Goal: Information Seeking & Learning: Compare options

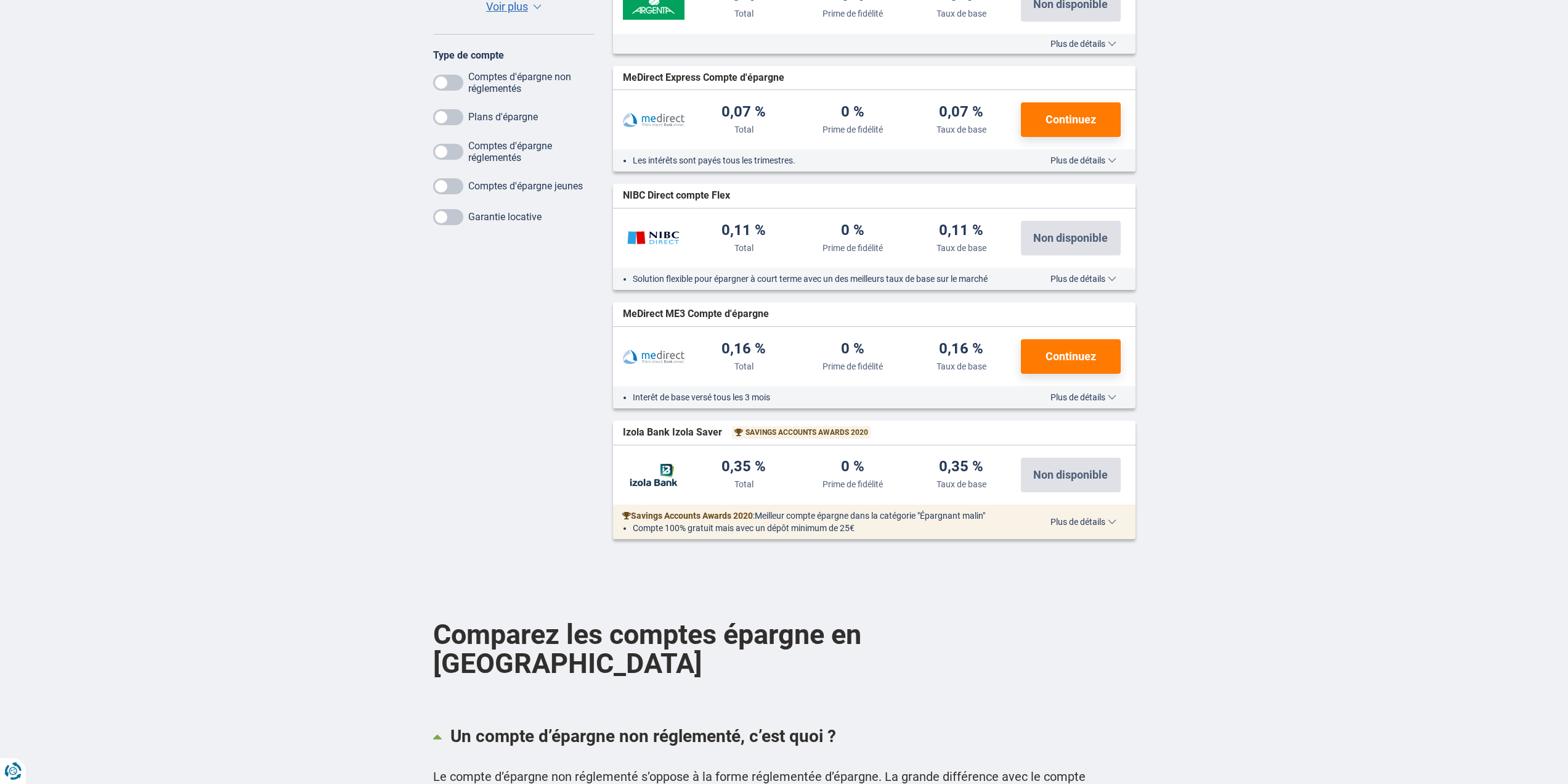
scroll to position [555, 0]
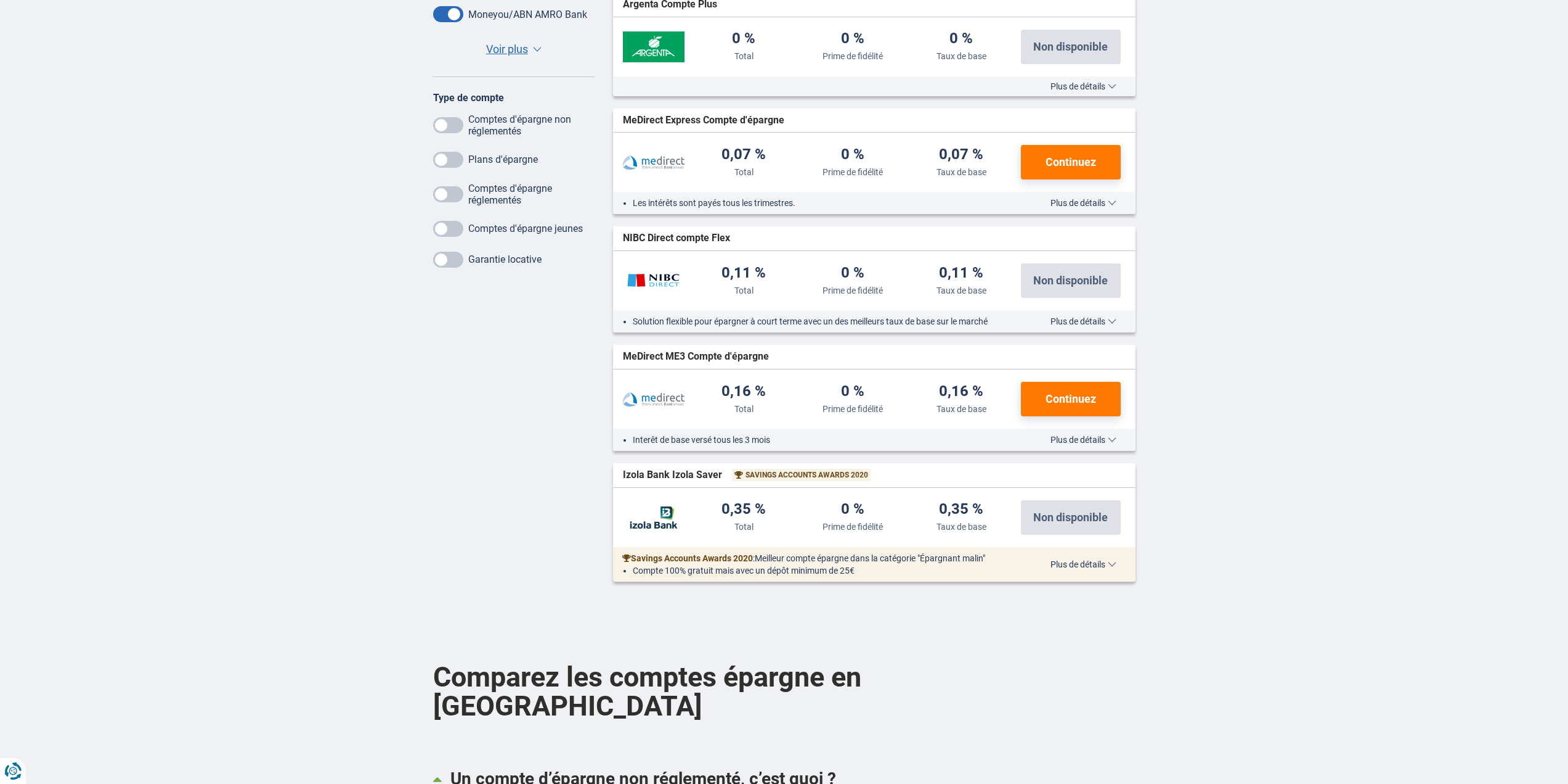
click at [458, 122] on span at bounding box center [449, 125] width 31 height 16
click at [0, 0] on input "checkbox" at bounding box center [0, 0] width 0 height 0
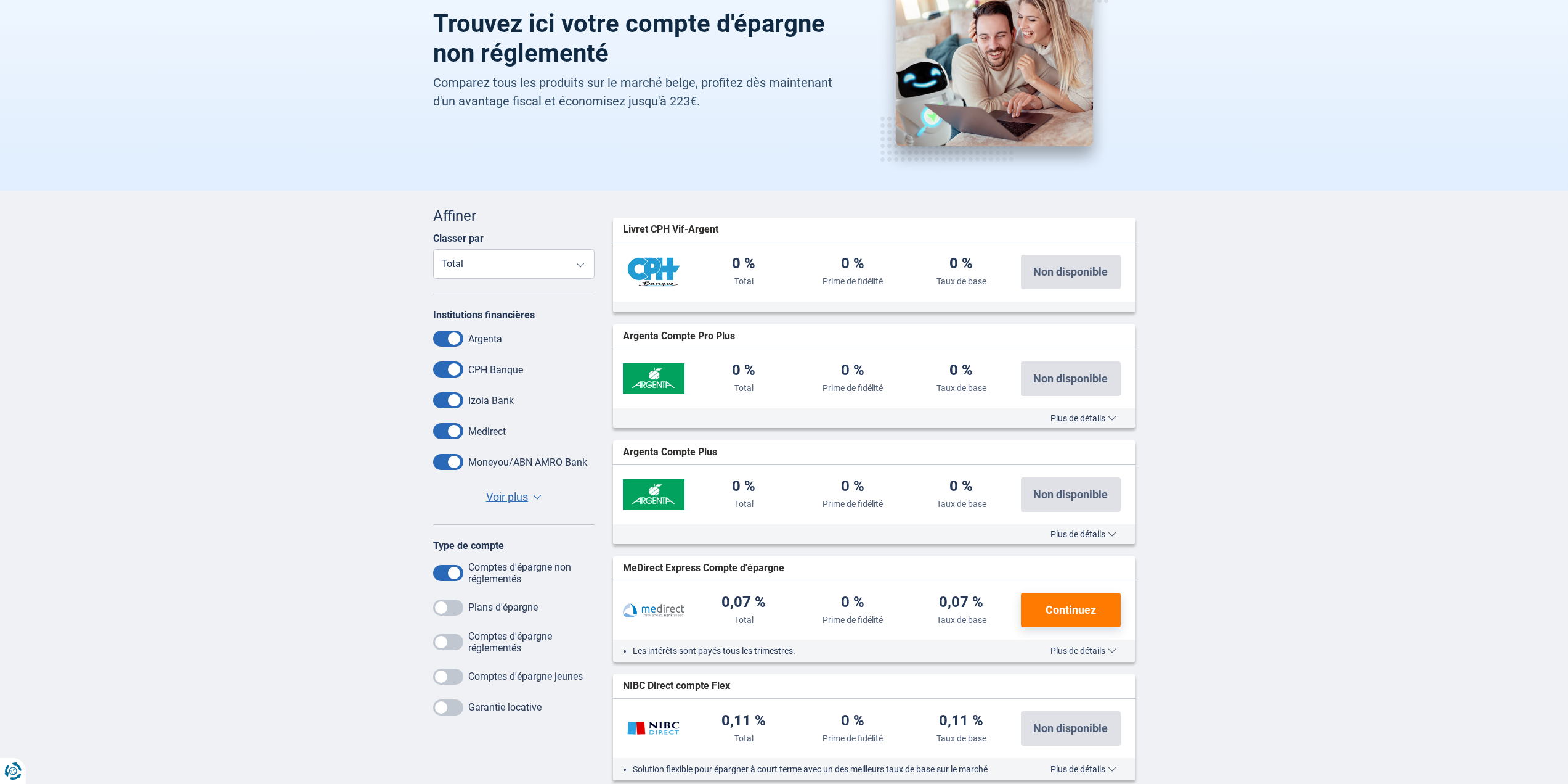
scroll to position [0, 0]
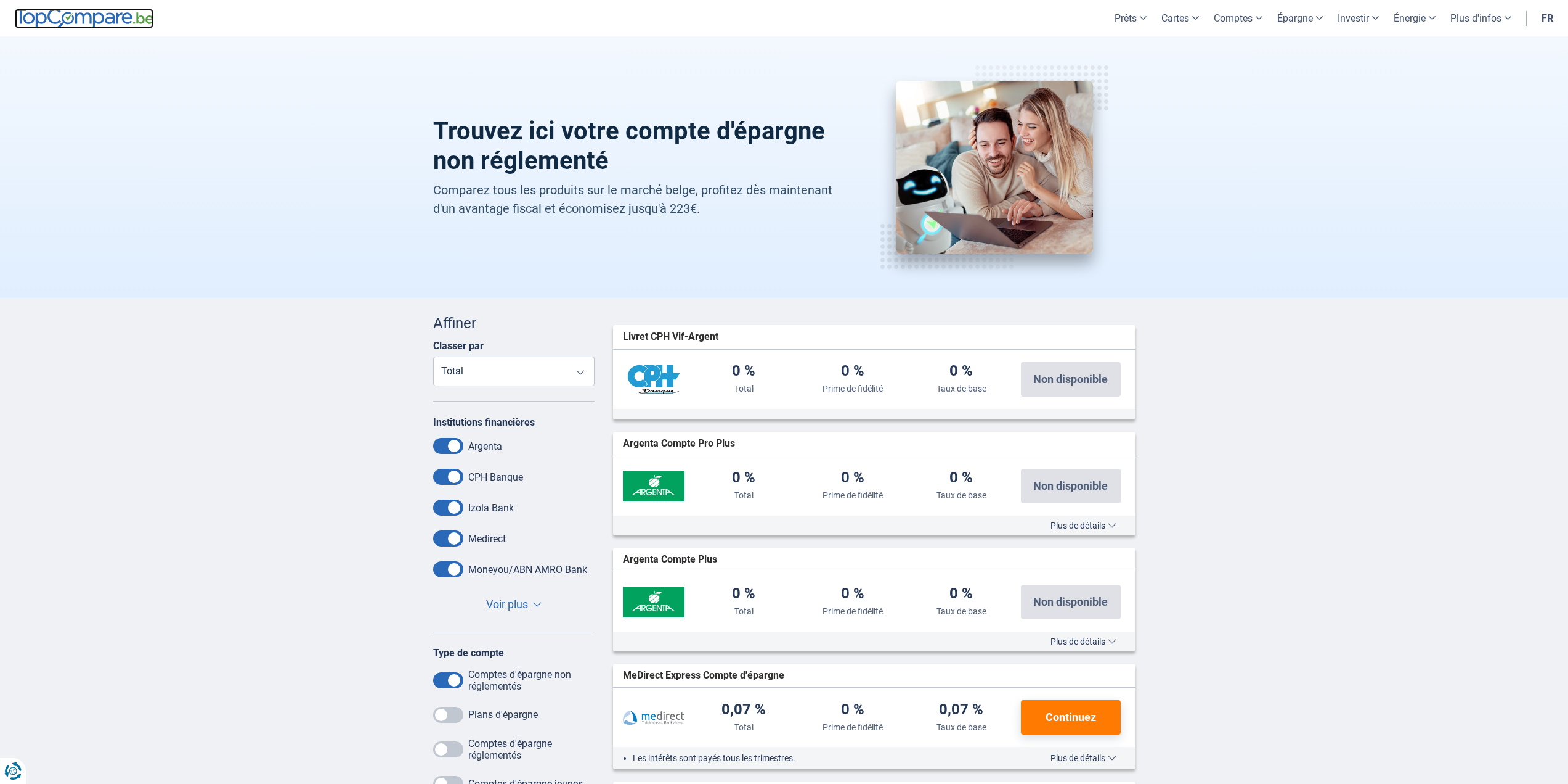
click at [93, 16] on img at bounding box center [84, 19] width 139 height 20
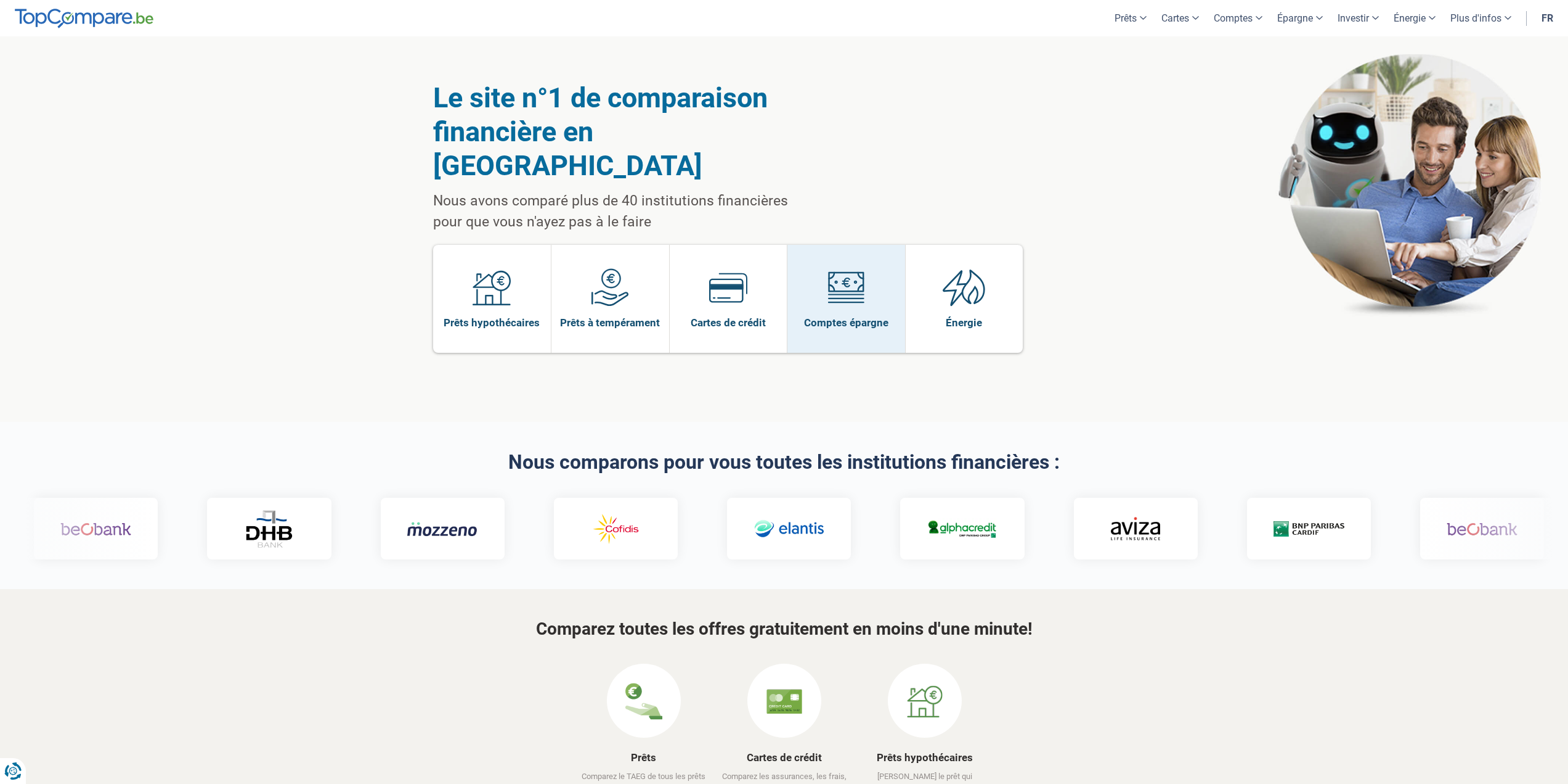
click at [852, 269] on img at bounding box center [846, 287] width 38 height 38
